Goal: Information Seeking & Learning: Learn about a topic

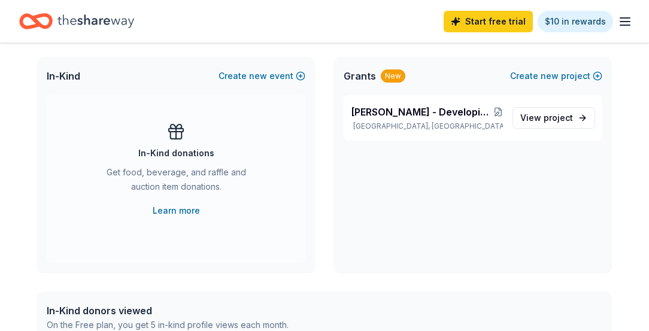
scroll to position [6, 0]
click at [399, 119] on span "[PERSON_NAME] - Developing Our Reading Abilities / D.O.M.A - Developing Our Mus…" at bounding box center [422, 112] width 142 height 14
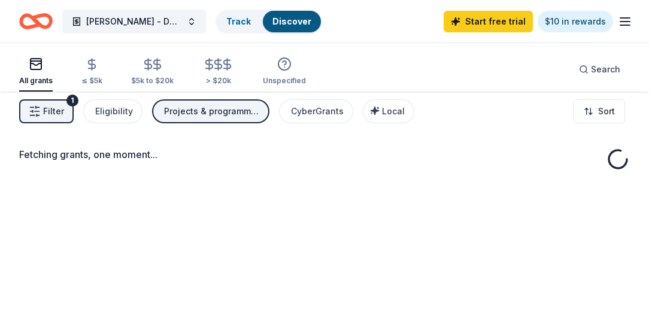
click at [533, 206] on div "Fetching grants, one moment..." at bounding box center [324, 252] width 649 height 331
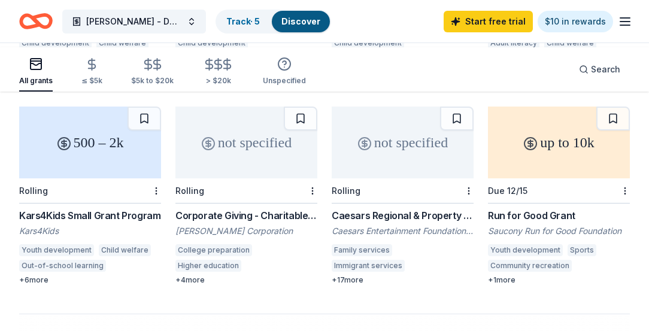
scroll to position [891, 0]
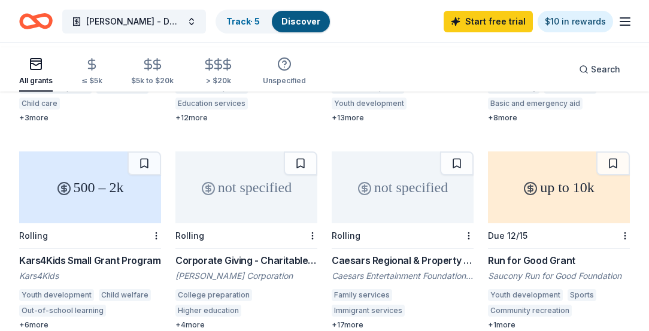
click at [383, 60] on div "Community Possible Grant Program: Play, Work, & Home Grants" at bounding box center [403, 53] width 142 height 14
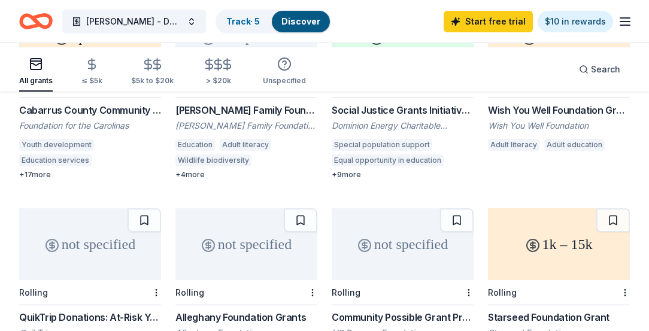
scroll to position [651, 0]
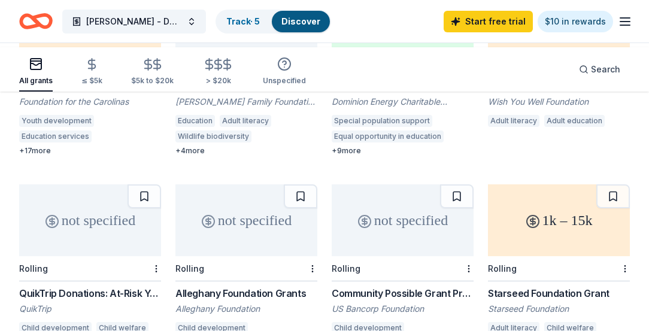
click at [60, 93] on div "Cabarrus County Community Foundation Grant Cycle" at bounding box center [90, 86] width 142 height 14
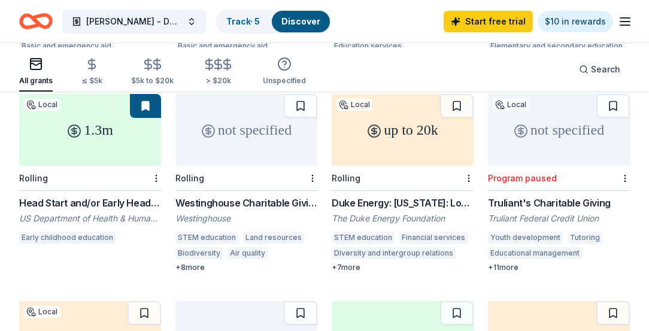
scroll to position [332, 0]
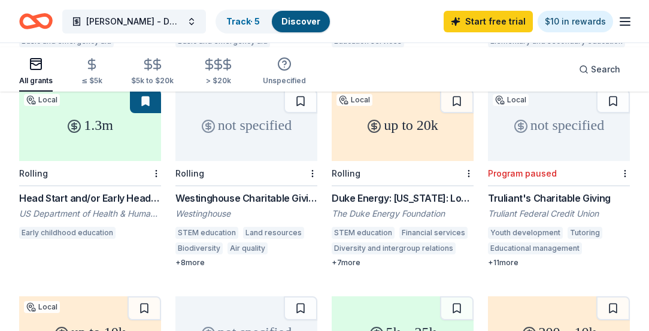
click at [95, 186] on div "Rolling" at bounding box center [90, 173] width 142 height 25
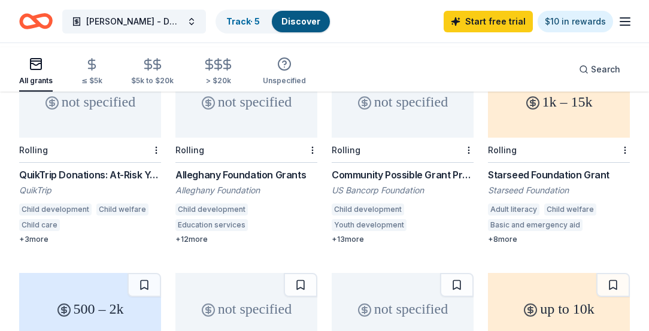
scroll to position [840, 0]
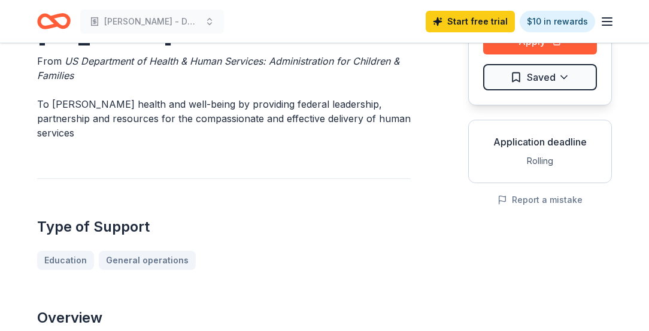
scroll to position [43, 0]
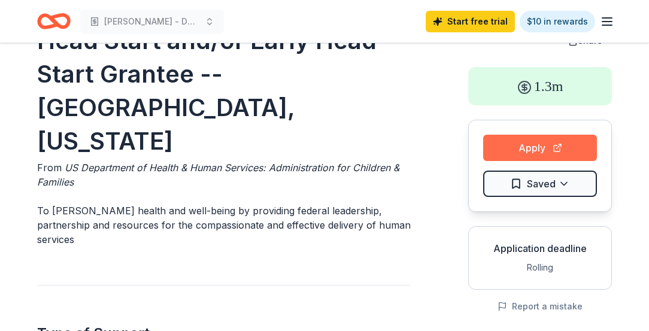
click at [517, 161] on button "Apply" at bounding box center [540, 148] width 114 height 26
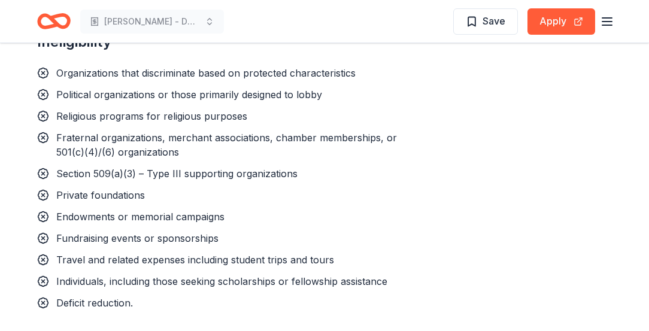
scroll to position [1532, 0]
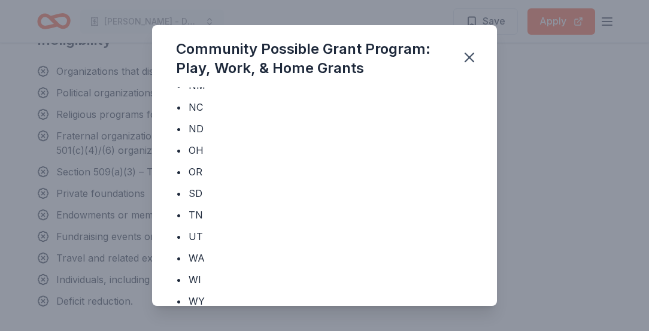
scroll to position [353, 0]
click at [478, 65] on icon "button" at bounding box center [469, 57] width 17 height 17
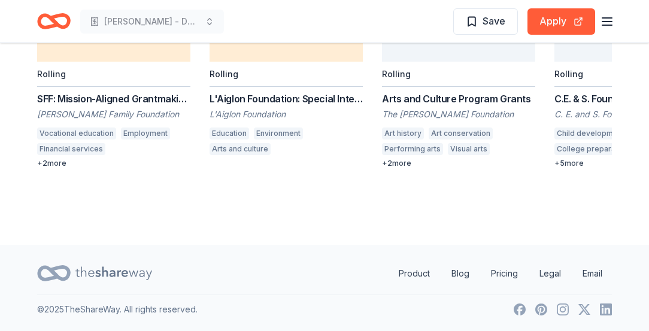
scroll to position [2737, 0]
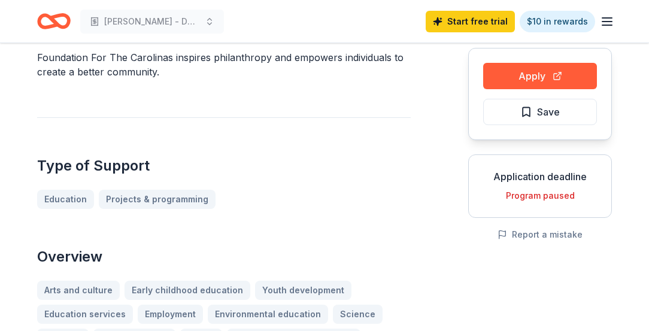
scroll to position [113, 0]
